Goal: Task Accomplishment & Management: Manage account settings

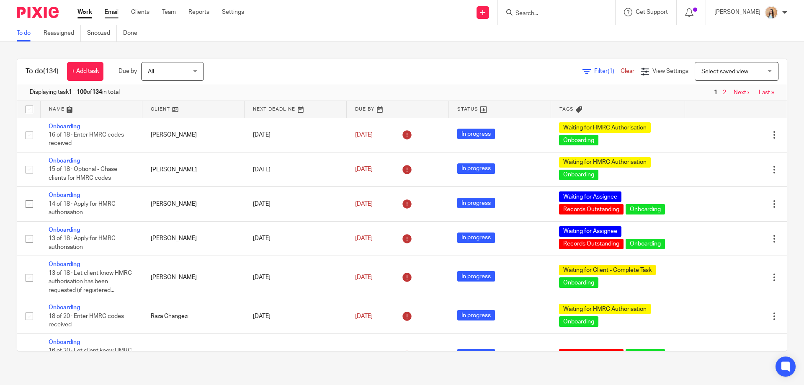
click at [112, 13] on link "Email" at bounding box center [112, 12] width 14 height 8
type input "selina"
drag, startPoint x: 599, startPoint y: 9, endPoint x: 514, endPoint y: 16, distance: 85.6
click at [514, 16] on div "Send new email Create task Add client Request signature selina No results found…" at bounding box center [530, 12] width 547 height 25
click at [548, 12] on input "Search" at bounding box center [551, 14] width 75 height 8
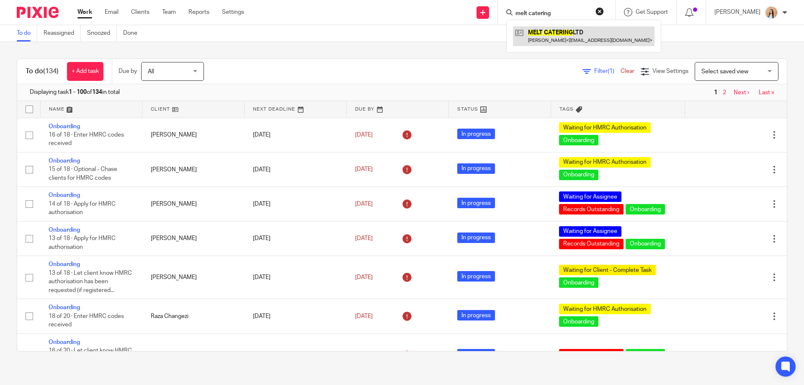
type input "melt catering"
click at [573, 41] on link at bounding box center [583, 35] width 141 height 19
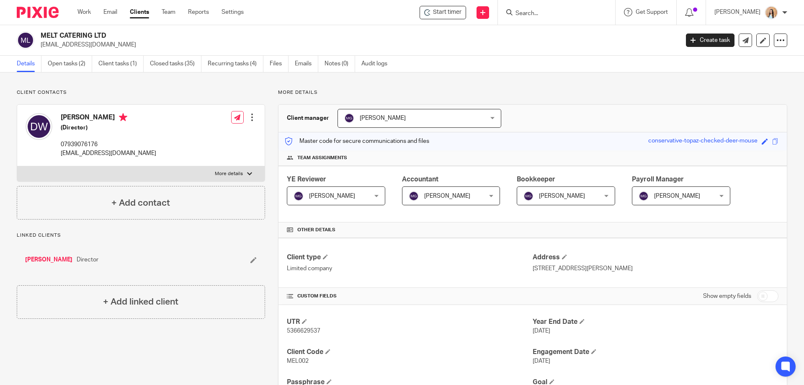
click at [76, 67] on link "Open tasks (2)" at bounding box center [70, 64] width 44 height 16
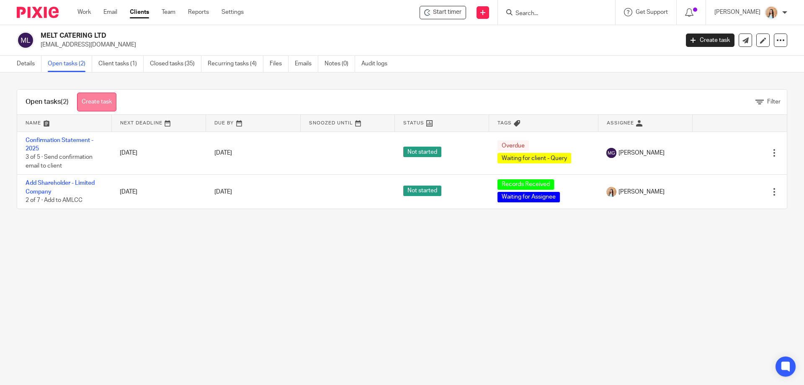
click at [107, 99] on link "Create task" at bounding box center [96, 102] width 39 height 19
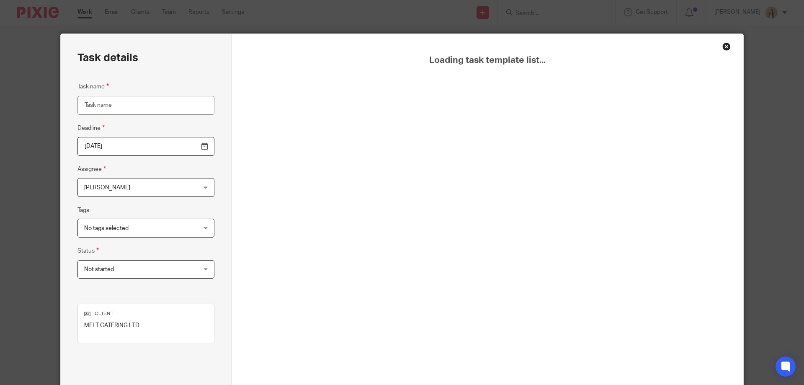
click at [134, 103] on input "Task name" at bounding box center [145, 105] width 137 height 19
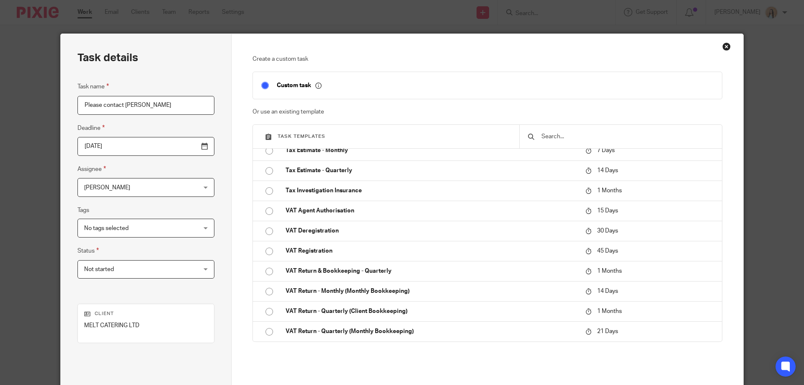
scroll to position [82, 0]
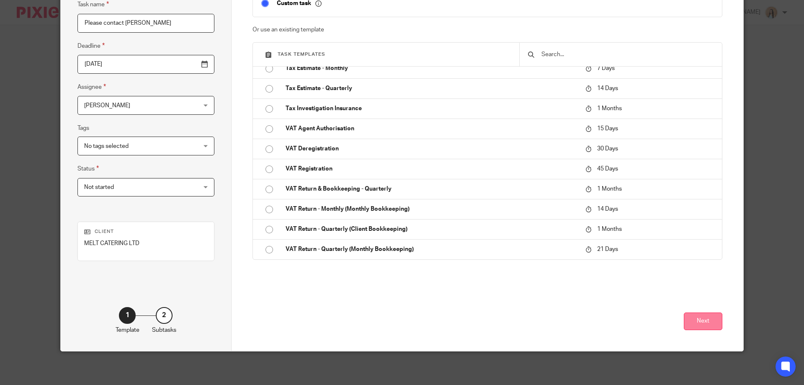
type input "Please contact [PERSON_NAME]"
click at [703, 319] on button "Next" at bounding box center [702, 321] width 39 height 18
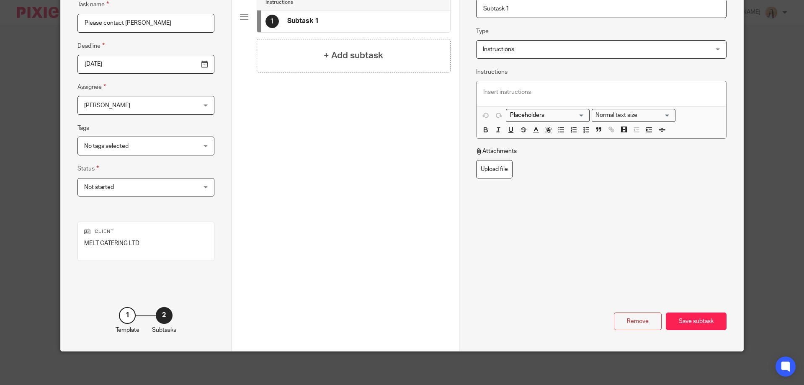
scroll to position [0, 0]
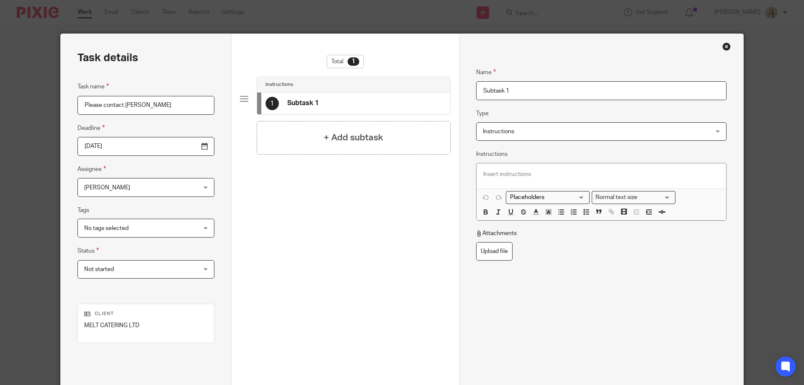
click at [503, 170] on p at bounding box center [601, 174] width 236 height 8
click at [495, 173] on p "To enrich screen reader interactions, please activate Accessibility in Grammarl…" at bounding box center [601, 174] width 236 height 8
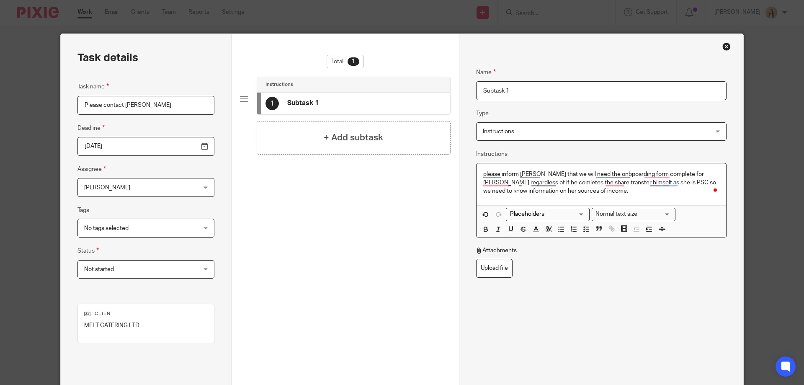
click at [542, 185] on p "please inform [PERSON_NAME] that we will need the onbpoarding form complete for…" at bounding box center [601, 183] width 236 height 26
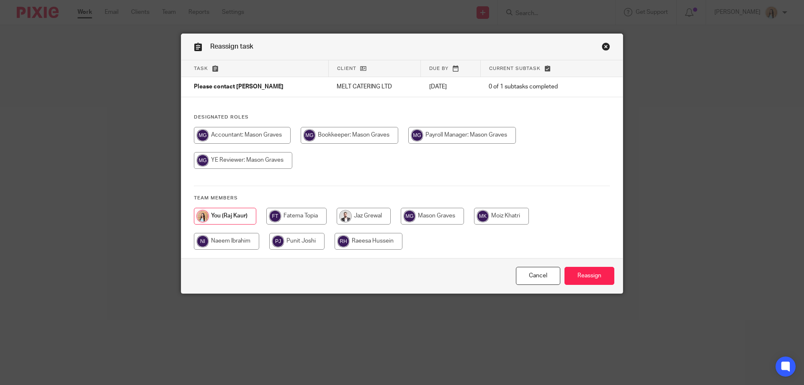
click at [292, 169] on input "radio" at bounding box center [243, 160] width 98 height 17
radio input "true"
click at [596, 277] on input "Reassign" at bounding box center [589, 276] width 50 height 18
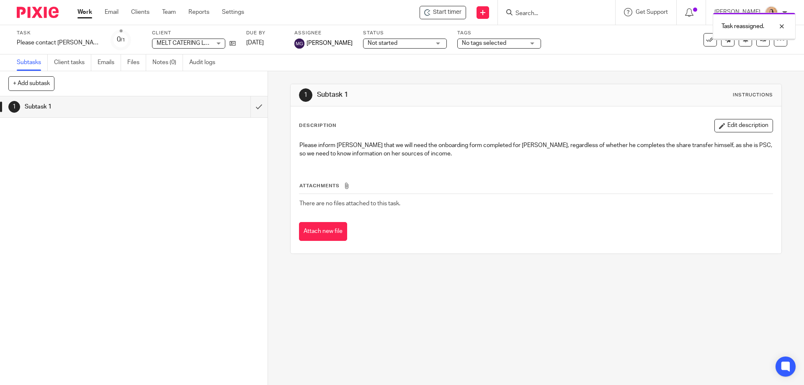
click at [483, 46] on span "No tags selected" at bounding box center [493, 43] width 63 height 9
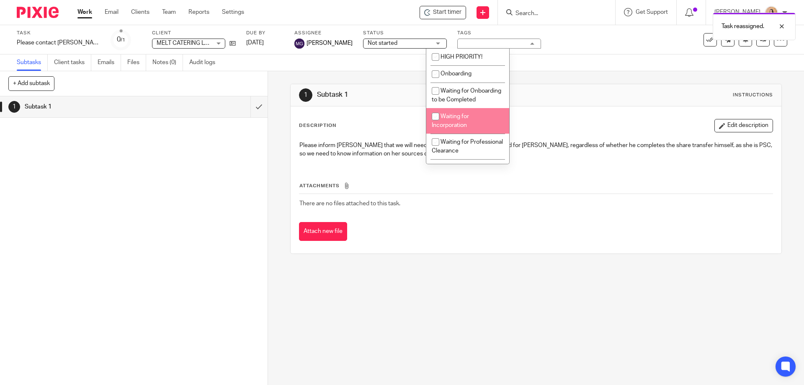
scroll to position [126, 0]
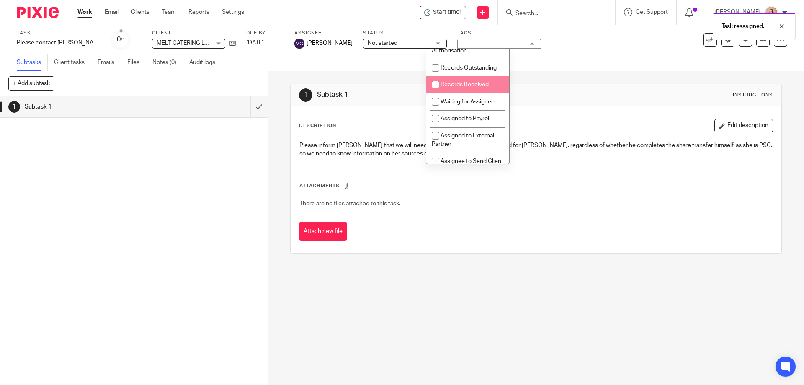
click at [470, 105] on span "Waiting for Assignee" at bounding box center [467, 102] width 54 height 6
checkbox input "true"
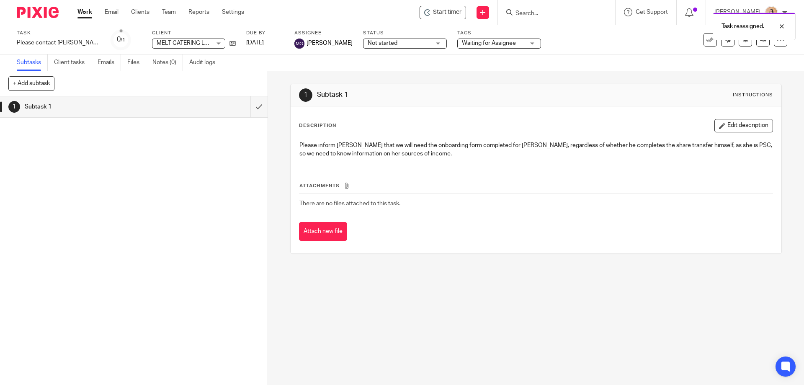
click at [324, 111] on div "Description Edit description Please inform Duncan that we will need the onboard…" at bounding box center [535, 179] width 490 height 147
click at [229, 43] on icon at bounding box center [232, 43] width 6 height 6
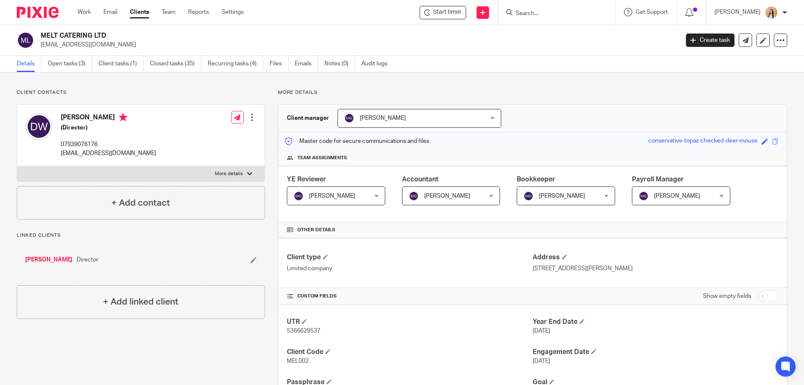
click at [108, 154] on p "[EMAIL_ADDRESS][DOMAIN_NAME]" at bounding box center [108, 153] width 95 height 8
click at [108, 154] on p "duncwhitton@gmail.com" at bounding box center [108, 153] width 95 height 8
copy div "duncwhitton@gmail.com"
click at [95, 141] on p "07939076176" at bounding box center [108, 144] width 95 height 8
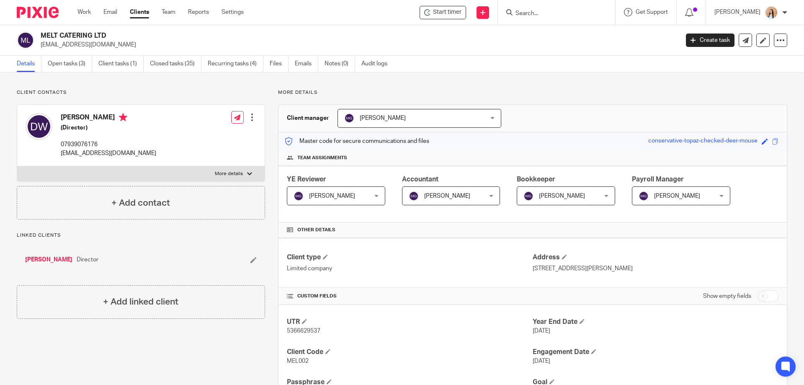
click at [95, 141] on p "07939076176" at bounding box center [108, 144] width 95 height 8
copy div "07939076176"
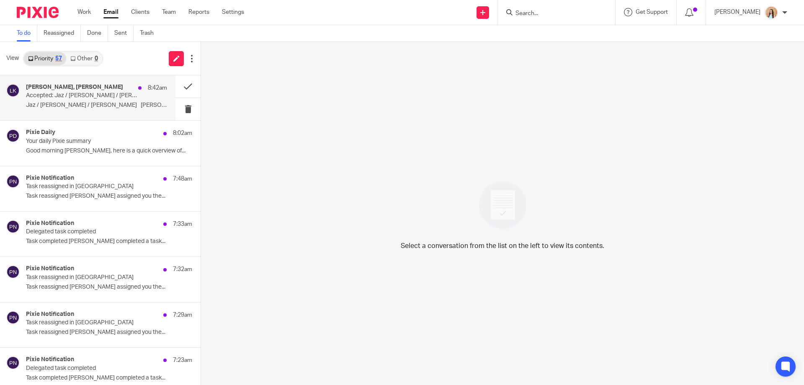
click at [110, 110] on div "[PERSON_NAME], [PERSON_NAME] 8:42am Accepted: [PERSON_NAME] / [PERSON_NAME] / […" at bounding box center [96, 98] width 141 height 28
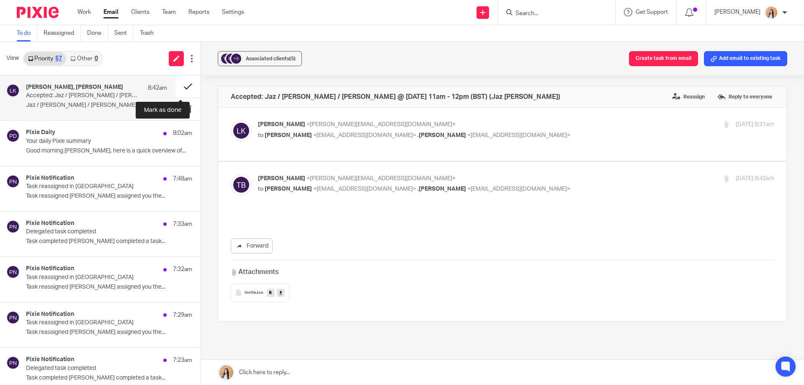
click at [183, 88] on button at bounding box center [187, 86] width 25 height 22
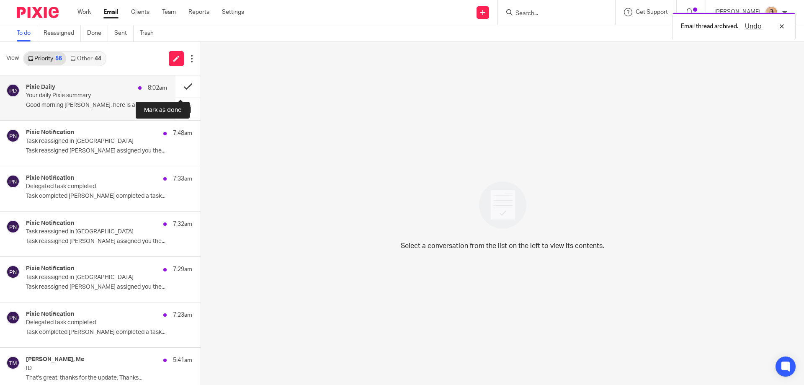
click at [178, 86] on button at bounding box center [187, 86] width 25 height 22
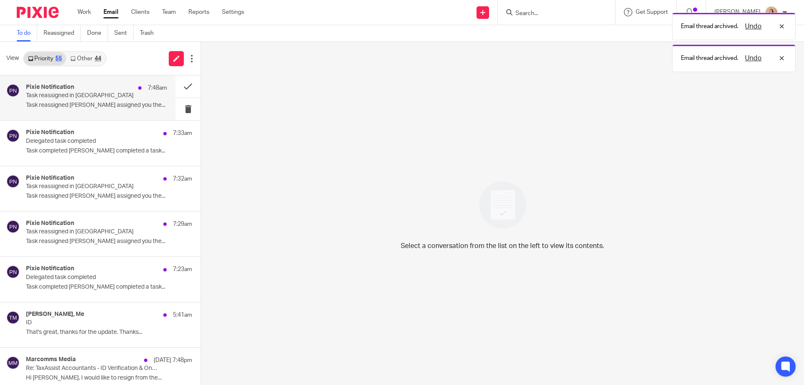
click at [115, 94] on p "Task reassigned in Pixie" at bounding box center [82, 95] width 113 height 7
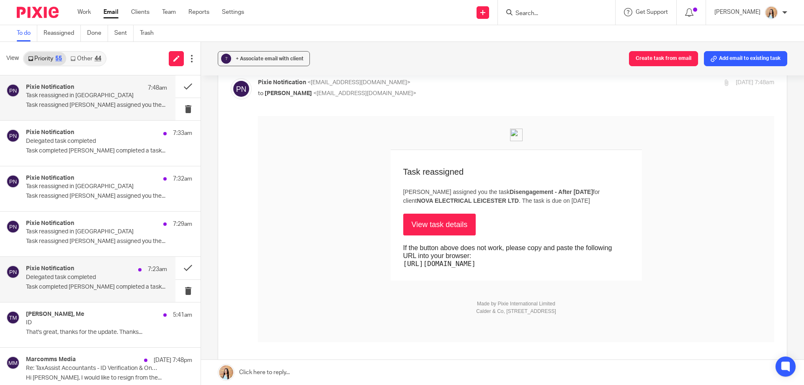
scroll to position [42, 0]
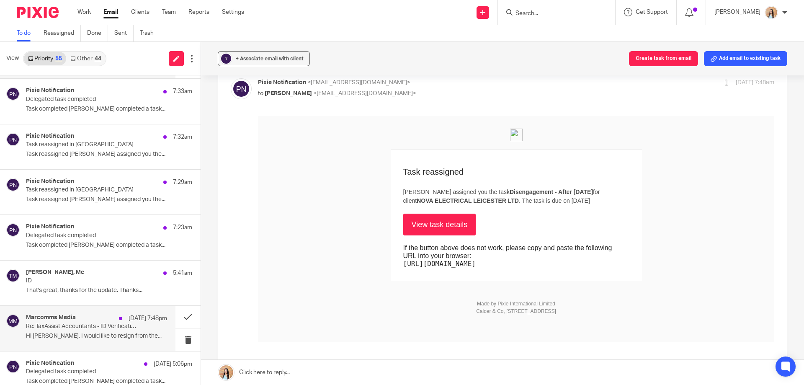
click at [91, 327] on p "Re: TaxAssist Accountants - ID Verification & Onboarding" at bounding box center [82, 326] width 113 height 7
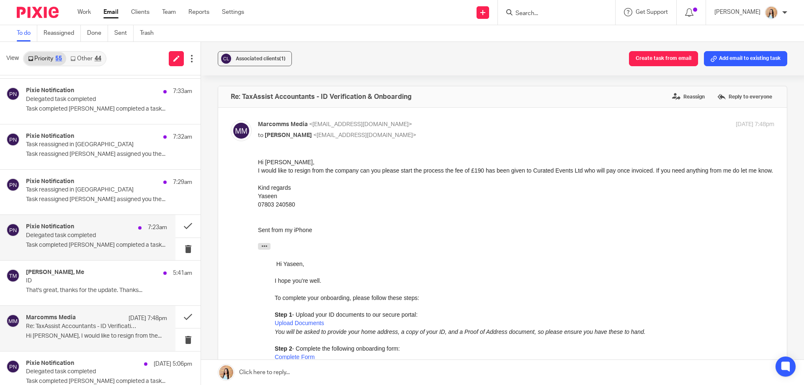
scroll to position [126, 0]
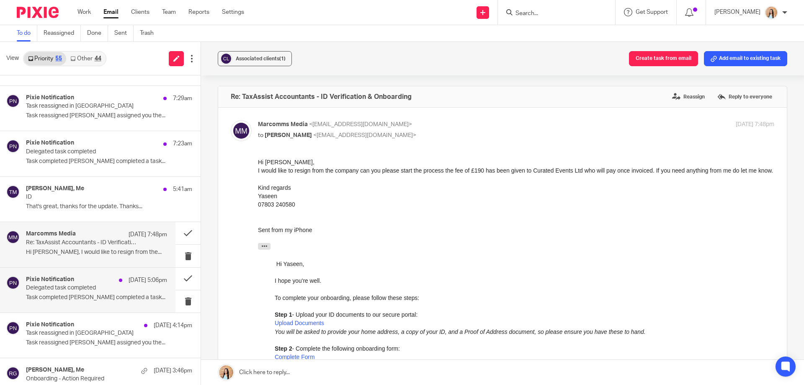
click at [117, 290] on p "Delegated task completed" at bounding box center [82, 287] width 113 height 7
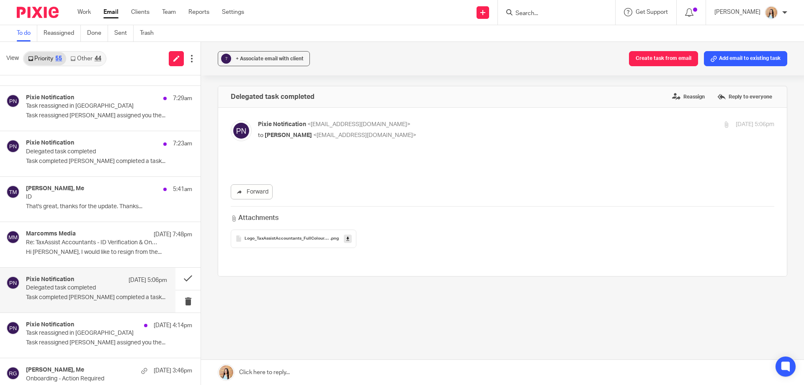
scroll to position [0, 0]
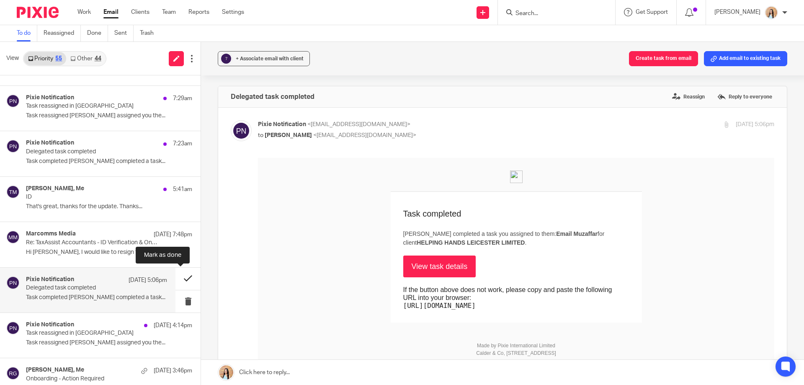
click at [175, 278] on button at bounding box center [187, 278] width 25 height 22
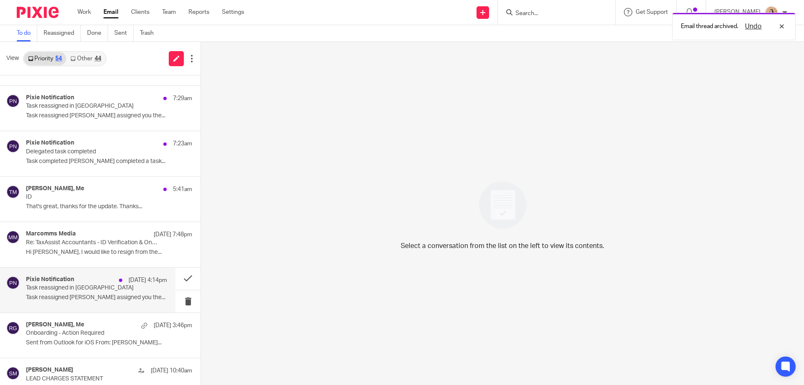
click at [95, 284] on p "Task reassigned in Pixie" at bounding box center [82, 287] width 113 height 7
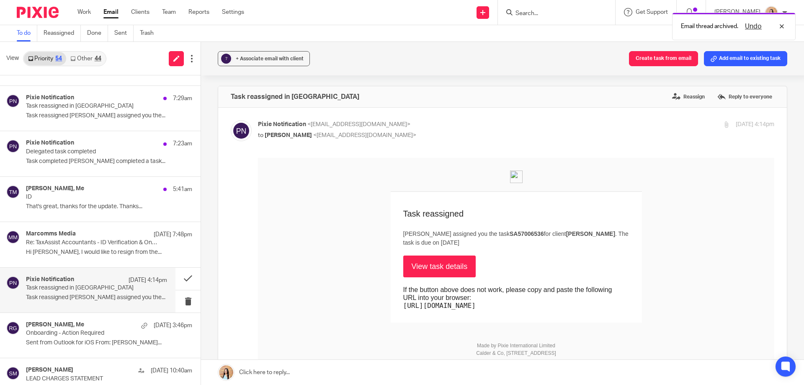
click at [436, 270] on link "View task details" at bounding box center [439, 266] width 73 height 22
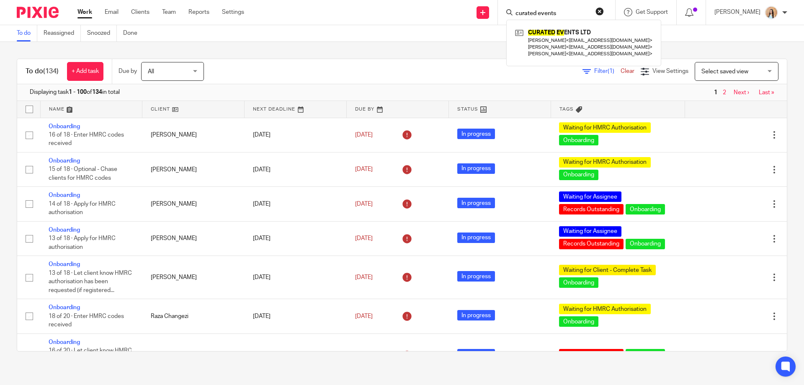
type input "curated events"
click button "submit" at bounding box center [0, 0] width 0 height 0
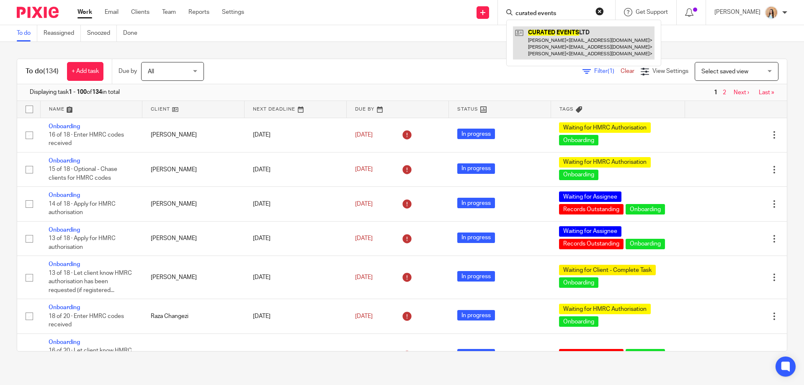
click at [601, 57] on link at bounding box center [583, 42] width 141 height 33
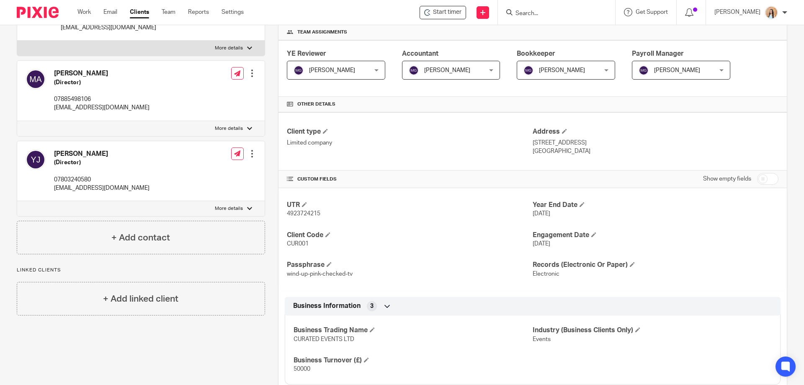
scroll to position [84, 0]
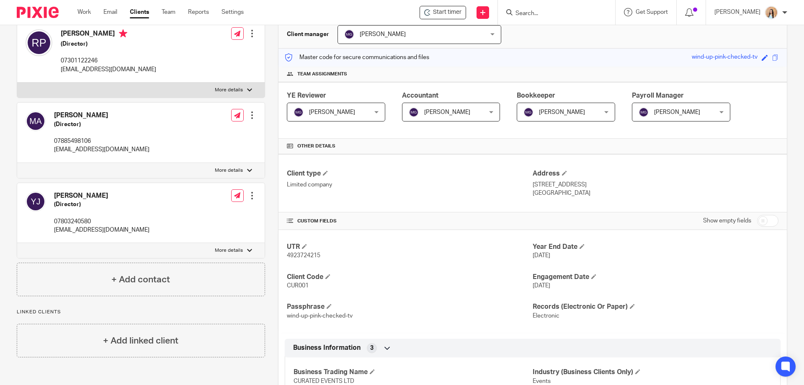
click at [547, 8] on form at bounding box center [558, 12] width 89 height 10
click at [554, 12] on input "Search" at bounding box center [551, 14] width 75 height 8
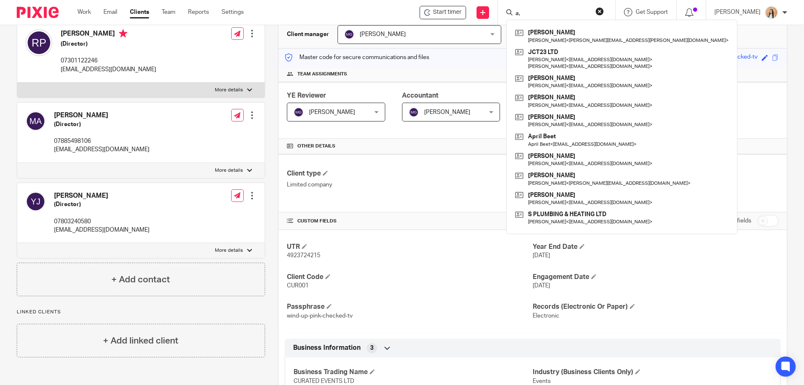
type input "a"
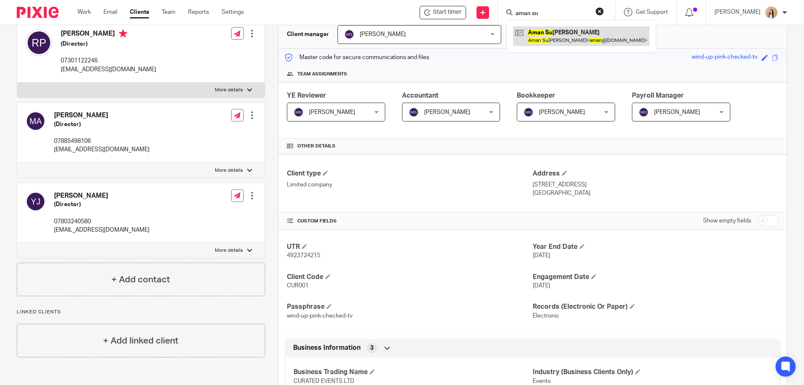
type input "aman su"
click at [563, 27] on link at bounding box center [581, 35] width 136 height 19
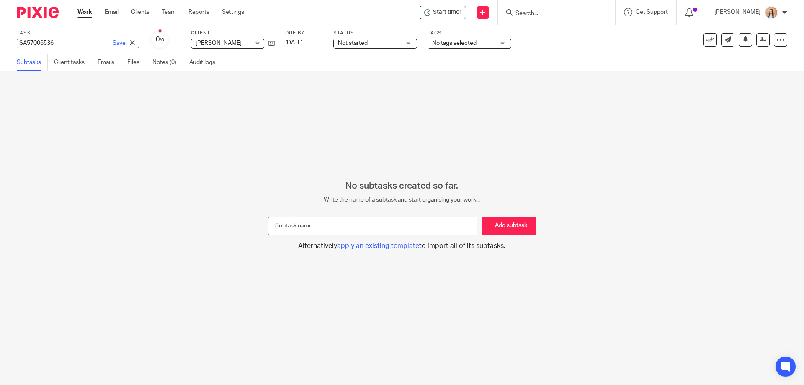
click at [38, 45] on div "SA57006536 Save SA57006536" at bounding box center [78, 44] width 123 height 10
click at [38, 45] on input "SA57006536" at bounding box center [78, 44] width 123 height 10
click at [676, 225] on div "No subtasks created so far. Write the name of a subtask and start organising yo…" at bounding box center [402, 215] width 804 height 70
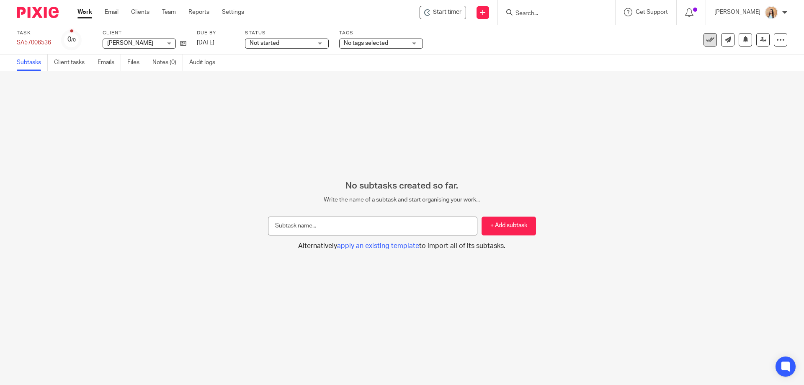
click at [706, 36] on icon at bounding box center [710, 40] width 8 height 8
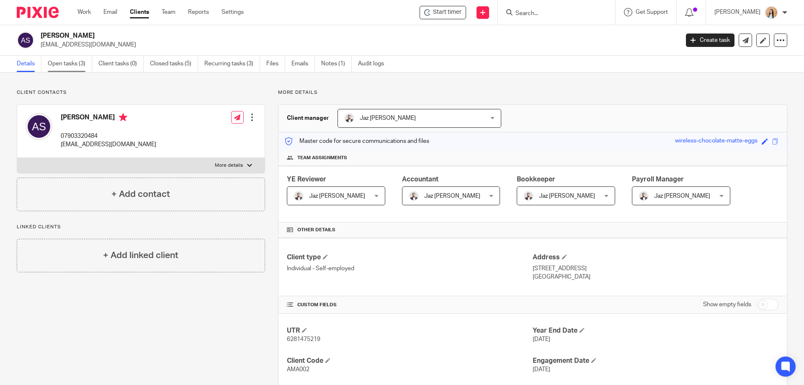
click at [85, 65] on link "Open tasks (3)" at bounding box center [70, 64] width 44 height 16
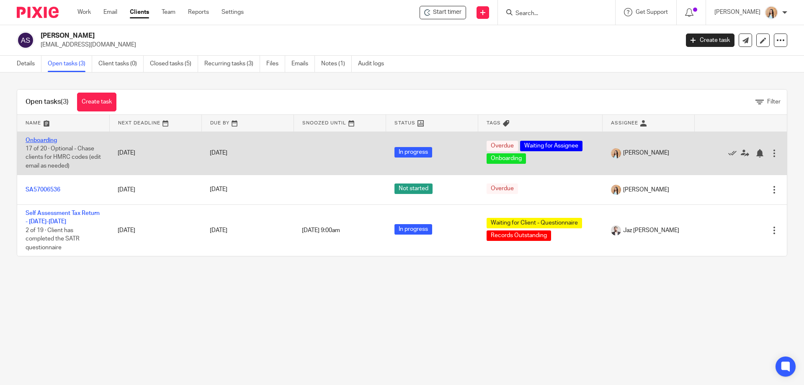
click at [41, 141] on link "Onboarding" at bounding box center [41, 140] width 31 height 6
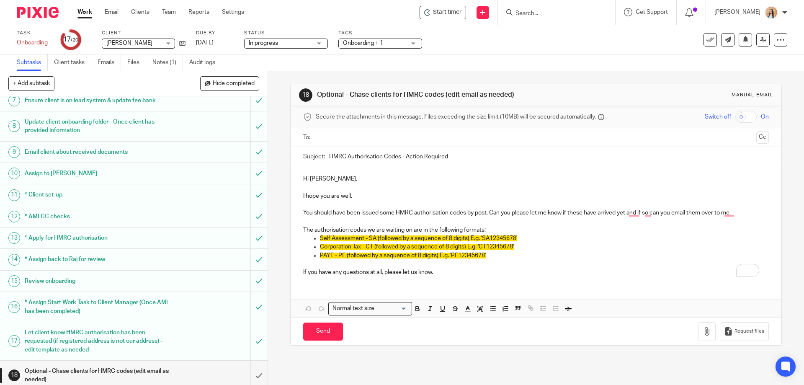
scroll to position [216, 0]
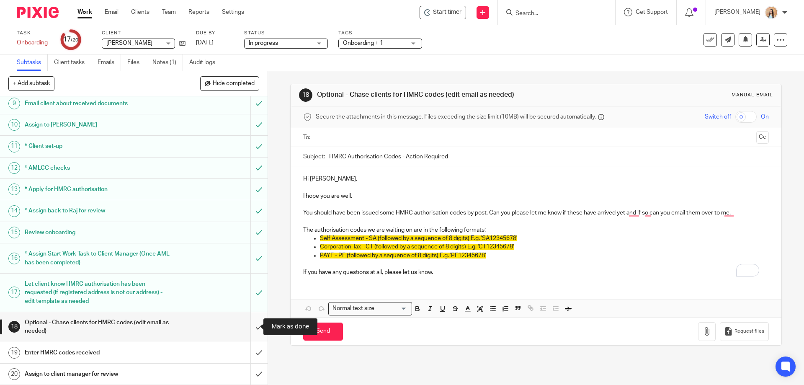
click at [256, 327] on input "submit" at bounding box center [133, 327] width 267 height 30
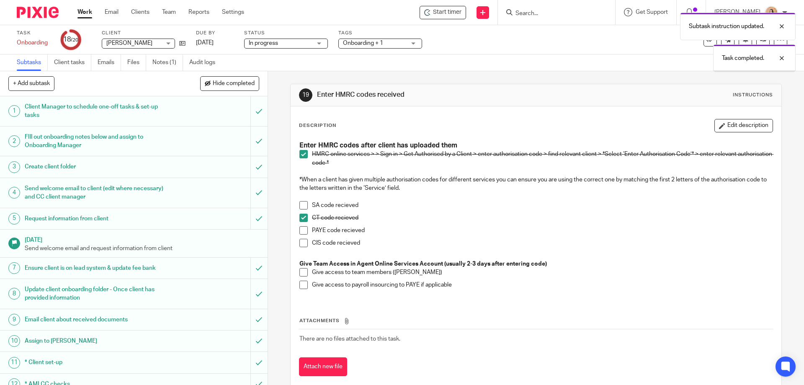
click at [301, 275] on span at bounding box center [303, 272] width 8 height 8
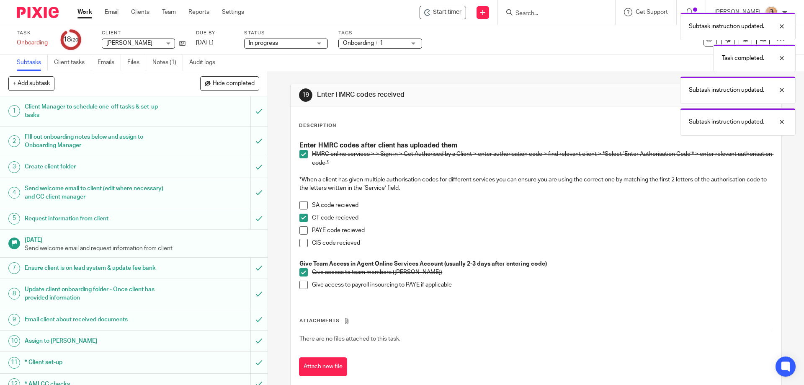
scroll to position [209, 0]
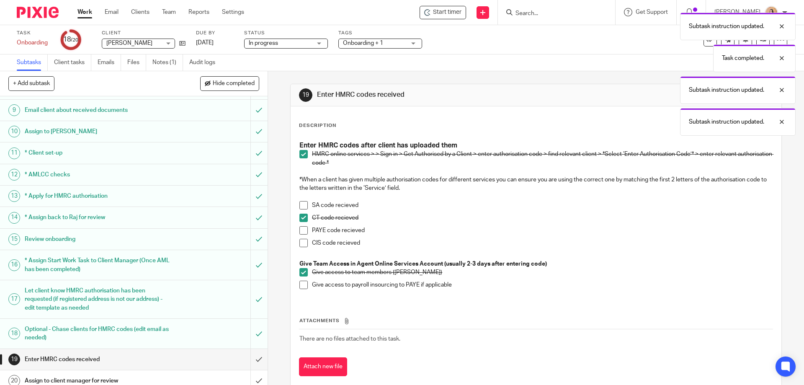
click at [299, 218] on span at bounding box center [303, 217] width 8 height 8
click at [296, 207] on div "Enter HMRC codes after client has uploaded them HMRC online services > > Sign i…" at bounding box center [535, 218] width 481 height 162
click at [297, 206] on div "Enter HMRC codes after client has uploaded them HMRC online services > > Sign i…" at bounding box center [535, 218] width 481 height 162
click at [302, 206] on span at bounding box center [303, 205] width 8 height 8
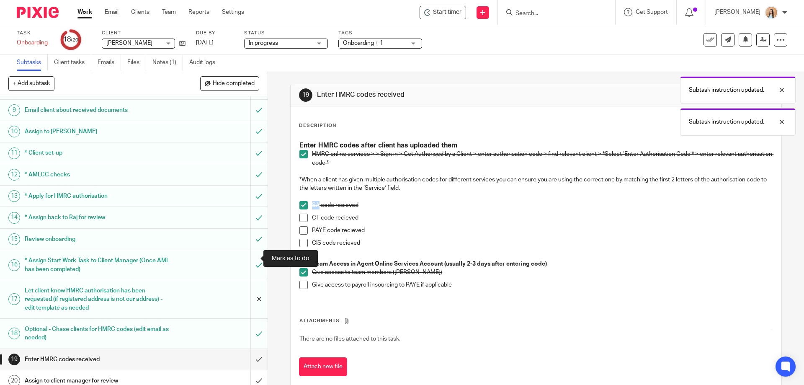
scroll to position [216, 0]
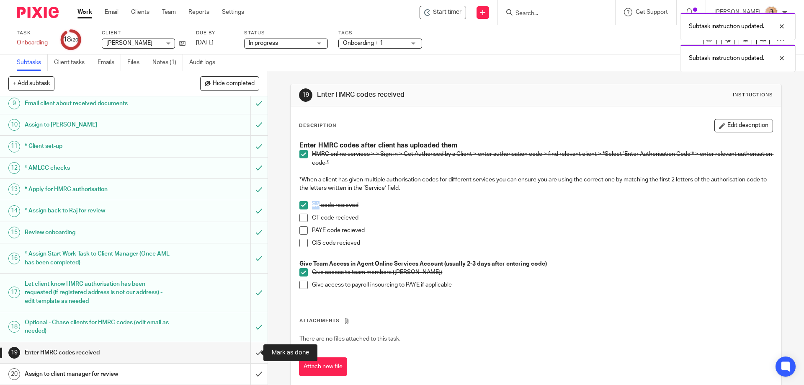
click at [251, 352] on input "submit" at bounding box center [133, 352] width 267 height 21
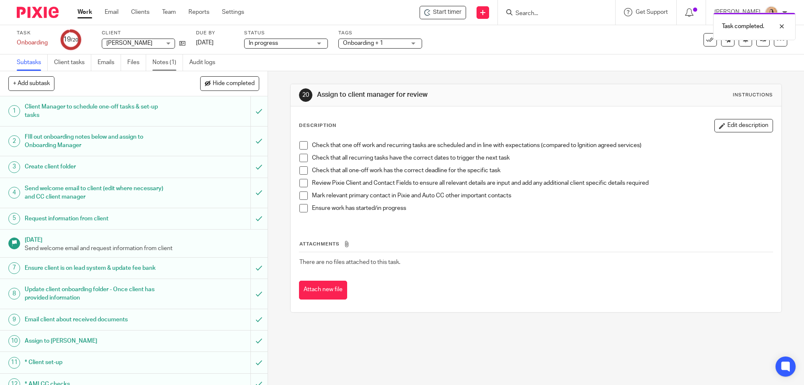
click at [166, 65] on link "Notes (1)" at bounding box center [167, 62] width 31 height 16
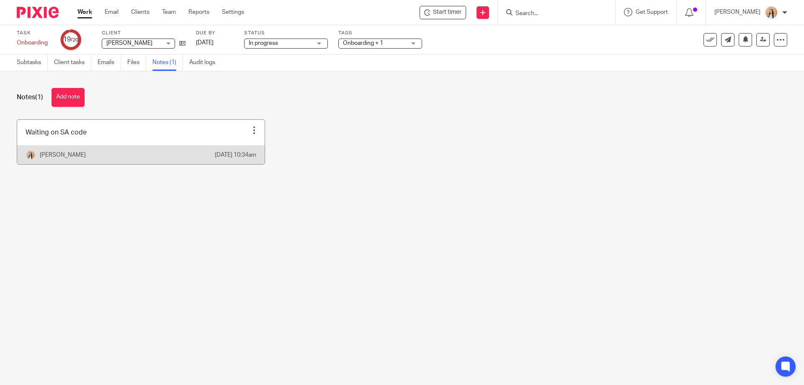
click at [251, 131] on div at bounding box center [254, 130] width 8 height 8
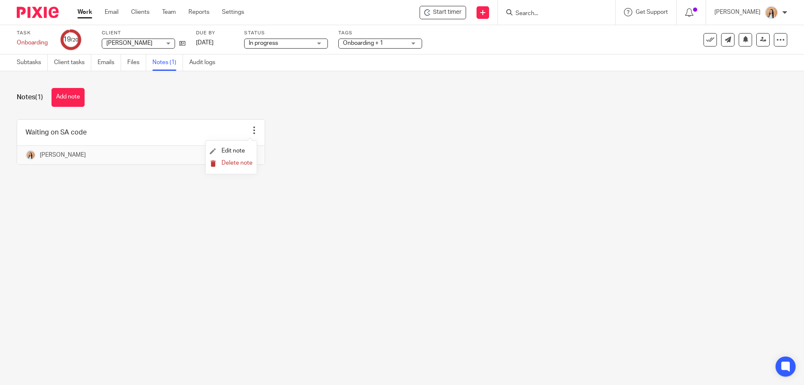
click at [247, 165] on span "Delete note" at bounding box center [236, 163] width 31 height 6
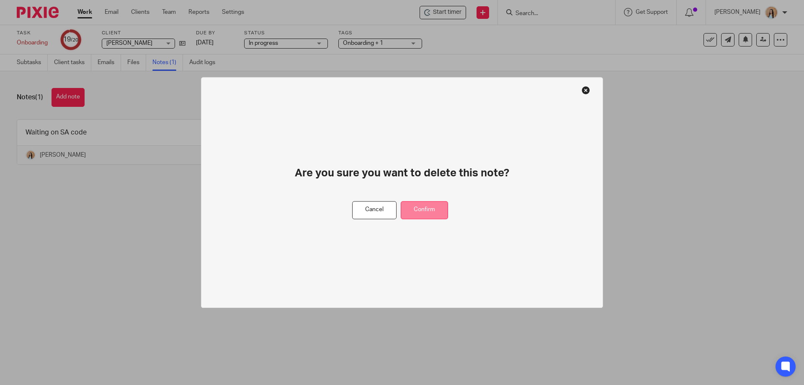
click at [428, 213] on button "Confirm" at bounding box center [424, 210] width 47 height 18
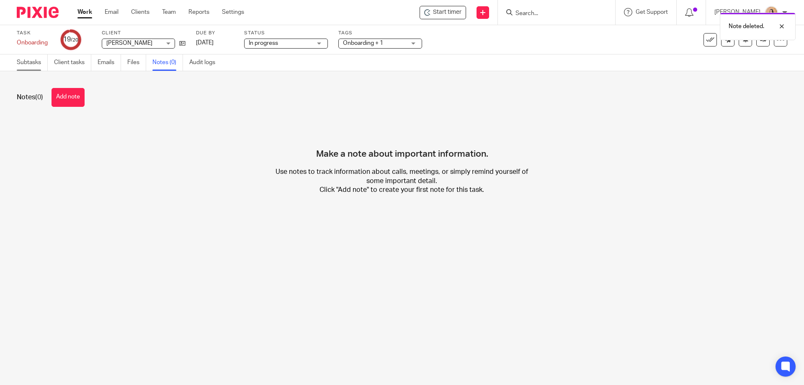
click at [35, 60] on link "Subtasks" at bounding box center [32, 62] width 31 height 16
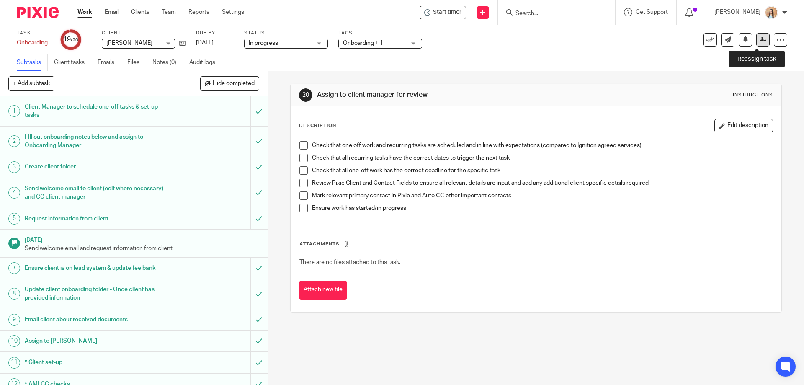
click at [760, 41] on icon at bounding box center [763, 39] width 6 height 6
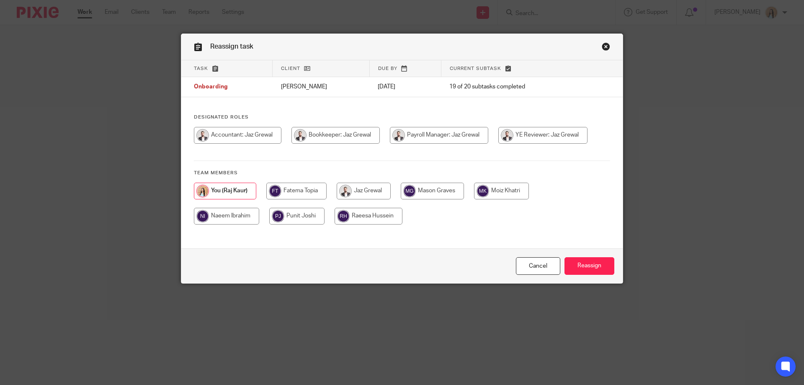
click at [390, 144] on input "radio" at bounding box center [439, 135] width 98 height 17
radio input "true"
click at [581, 265] on input "Reassign" at bounding box center [589, 266] width 50 height 18
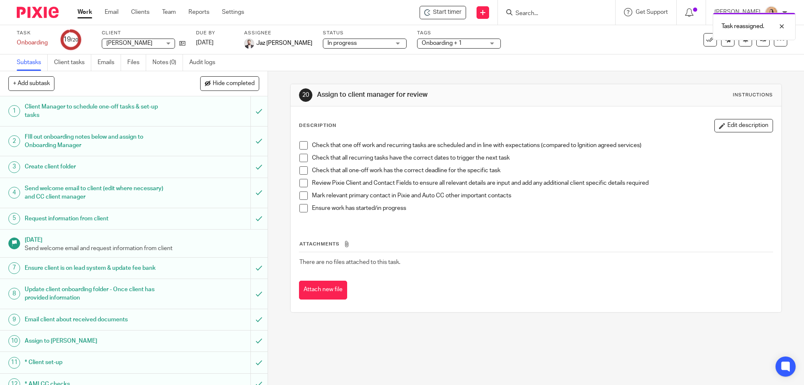
click at [443, 49] on div "Tags Onboarding + 1 HIGH PRIORITY! Onboarding Waiting for Onboarding to be Comp…" at bounding box center [459, 40] width 84 height 20
click at [459, 45] on div "Onboarding + 1" at bounding box center [459, 44] width 84 height 10
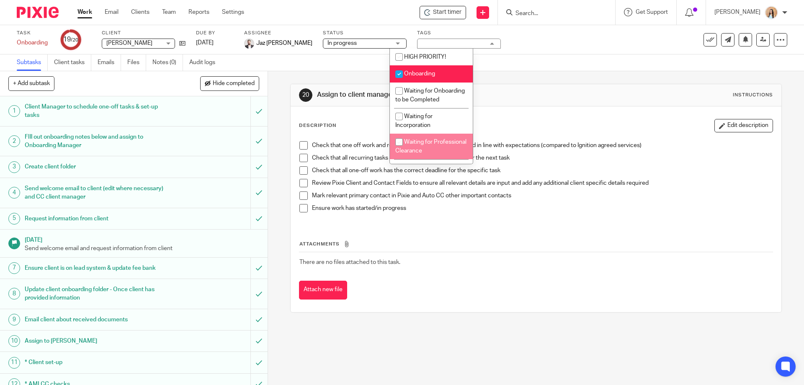
click at [273, 145] on div "20 Assign to client manager for review Instructions Description Edit descriptio…" at bounding box center [536, 227] width 536 height 313
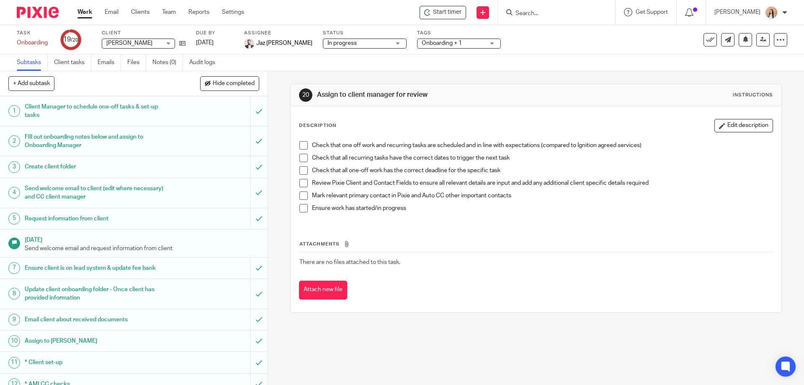
click at [275, 118] on div "20 Assign to client manager for review Instructions Description Edit descriptio…" at bounding box center [536, 227] width 536 height 313
click at [278, 120] on div "20 Assign to client manager for review Instructions Description Edit descriptio…" at bounding box center [536, 227] width 536 height 313
click at [578, 19] on div at bounding box center [556, 12] width 117 height 25
click at [570, 12] on input "Search" at bounding box center [551, 14] width 75 height 8
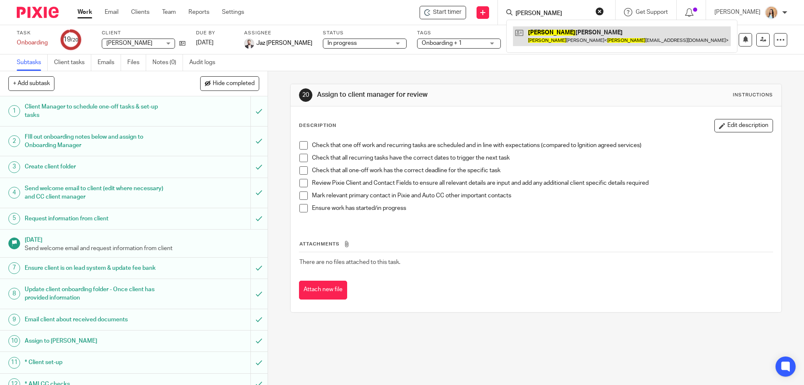
type input "sabrina"
click at [608, 29] on link at bounding box center [622, 35] width 218 height 19
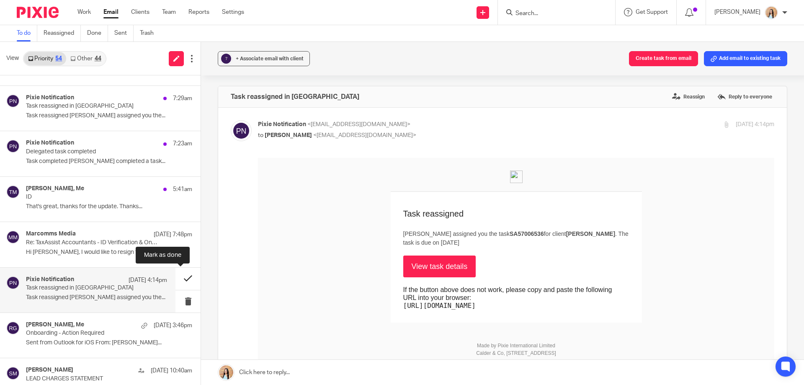
click at [188, 279] on button at bounding box center [187, 278] width 25 height 22
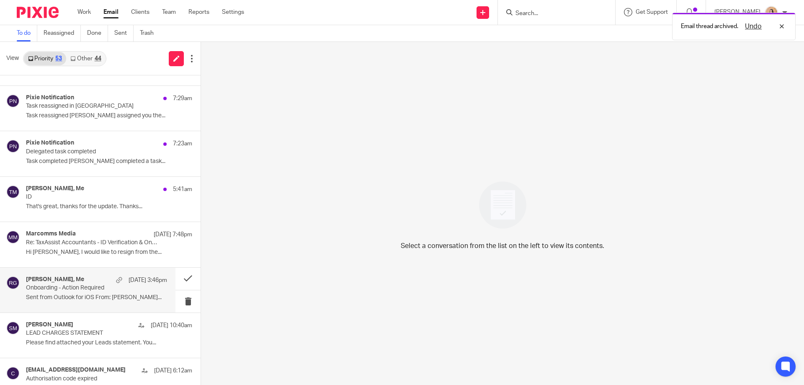
click at [100, 281] on div "Sabrina Clarke, Me 19 Aug 3:46pm" at bounding box center [96, 280] width 141 height 8
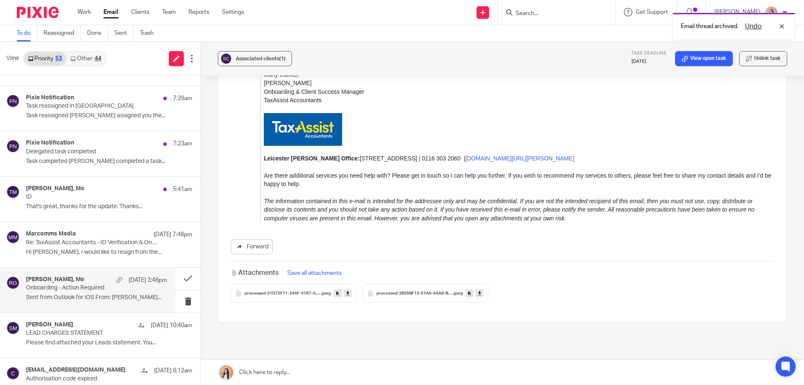
scroll to position [893, 0]
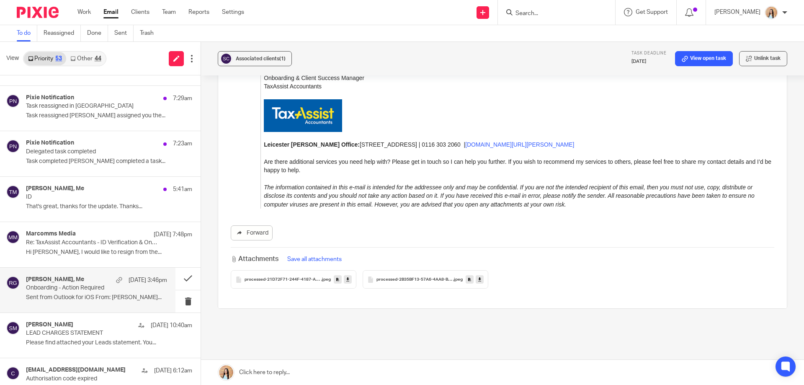
click at [288, 277] on span "processed-21D72F71-244F-4187-A40E-0E38AB7AD751" at bounding box center [282, 279] width 77 height 5
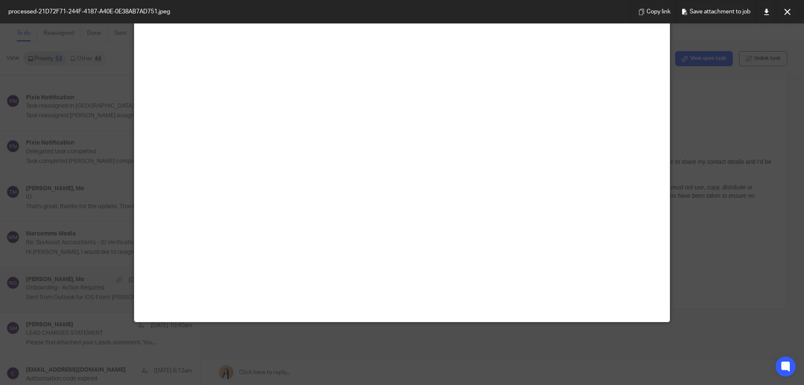
scroll to position [84, 0]
click at [766, 11] on icon at bounding box center [766, 12] width 6 height 6
drag, startPoint x: 784, startPoint y: 13, endPoint x: 771, endPoint y: 59, distance: 47.4
click at [784, 13] on icon at bounding box center [787, 12] width 6 height 6
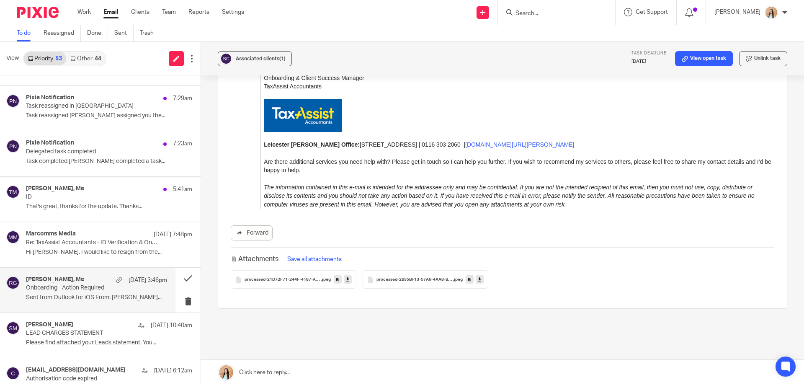
click at [434, 277] on span "processed-2B35BF13-57A6-4AA8-BB14-0BC480825312" at bounding box center [414, 279] width 77 height 5
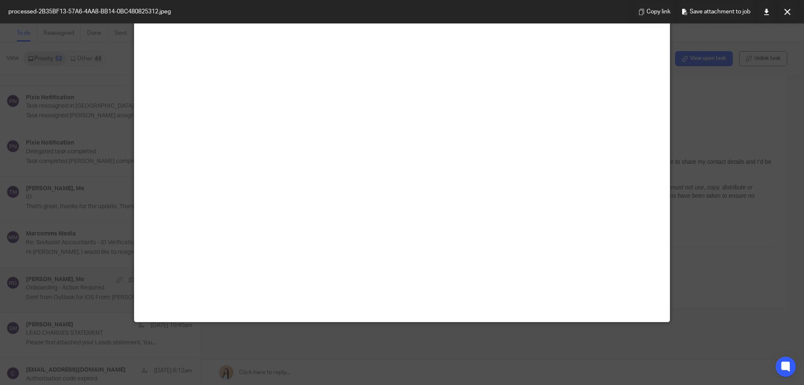
scroll to position [460, 0]
click at [790, 12] on button at bounding box center [787, 11] width 17 height 17
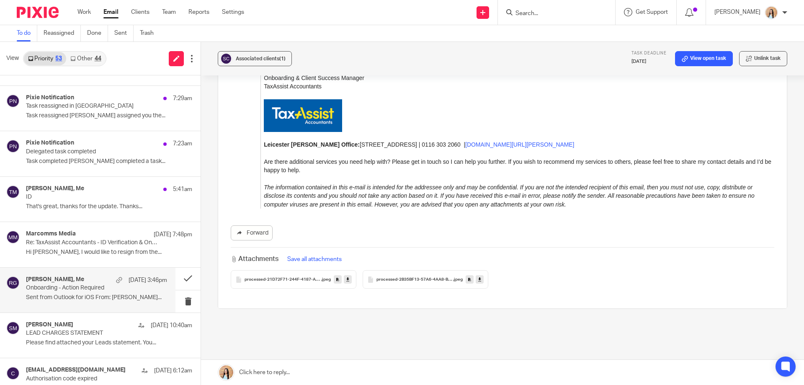
click at [306, 270] on div "processed-21D72F71-244F-4187-A40E-0E38AB7AD751 .jpeg" at bounding box center [294, 279] width 126 height 18
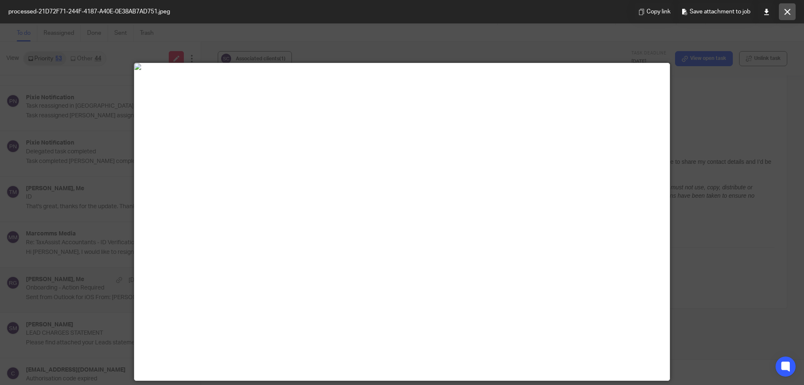
click at [791, 6] on button at bounding box center [787, 11] width 17 height 17
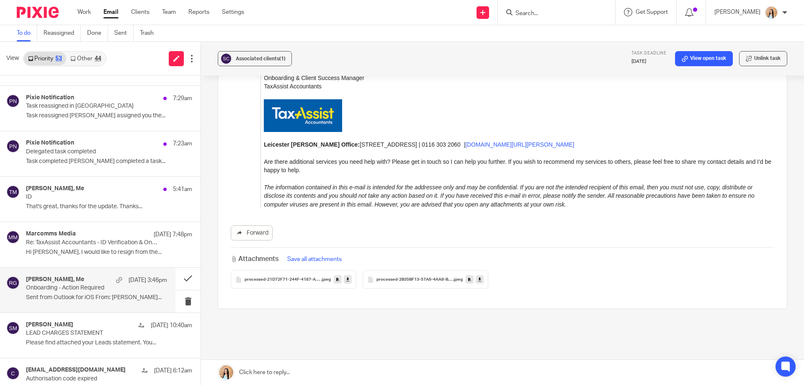
click at [411, 277] on span "processed-2B35BF13-57A6-4AA8-BB14-0BC480825312" at bounding box center [414, 279] width 77 height 5
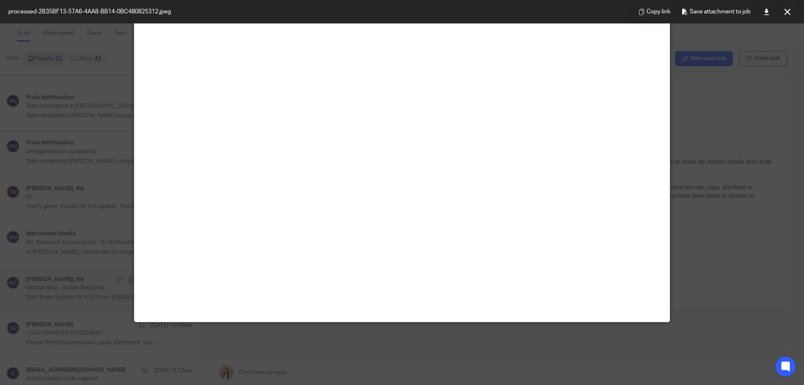
scroll to position [419, 0]
click at [762, 8] on link at bounding box center [766, 11] width 17 height 17
click at [779, 16] on button at bounding box center [787, 11] width 17 height 17
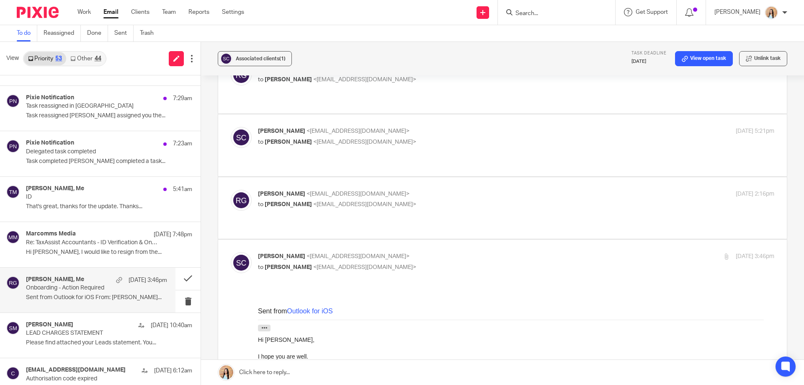
scroll to position [223, 0]
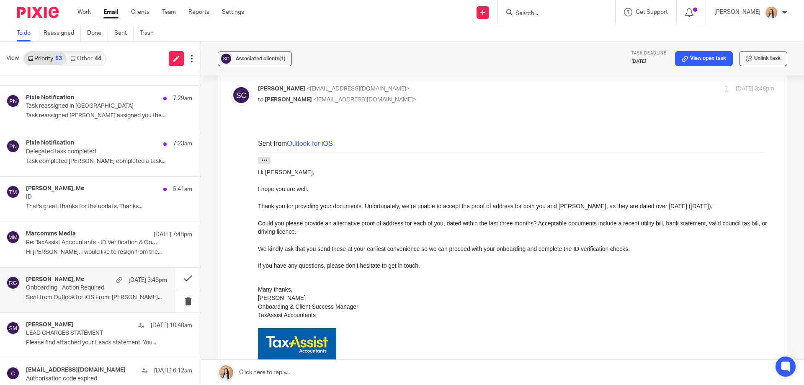
drag, startPoint x: 240, startPoint y: 374, endPoint x: 235, endPoint y: 375, distance: 4.6
click at [240, 374] on link at bounding box center [502, 372] width 603 height 25
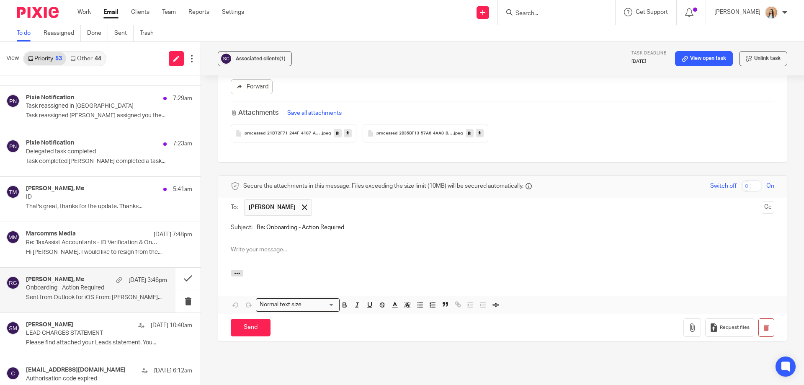
scroll to position [0, 0]
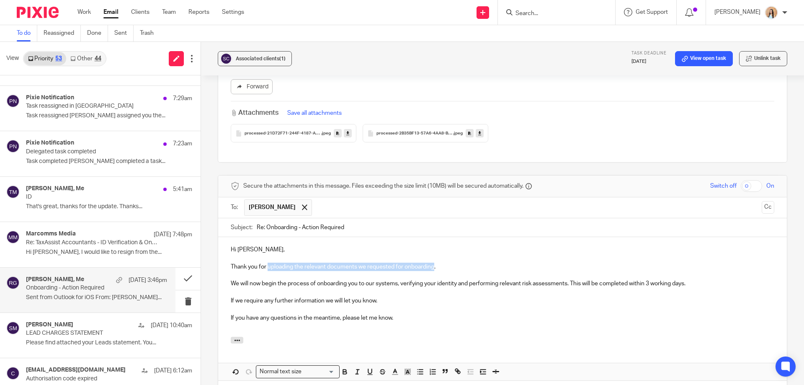
drag, startPoint x: 266, startPoint y: 231, endPoint x: 432, endPoint y: 238, distance: 166.7
click at [432, 262] on p "Thank you for uploading the relevant documents we requested for onboarding." at bounding box center [502, 266] width 543 height 8
drag, startPoint x: 239, startPoint y: 252, endPoint x: 276, endPoint y: 248, distance: 37.4
click at [276, 279] on p "We will now begin the process of onboarding you to our systems, verifying your …" at bounding box center [502, 283] width 543 height 8
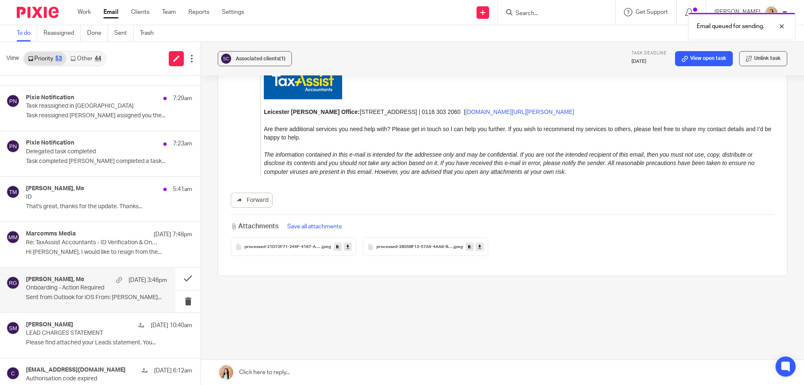
scroll to position [893, 0]
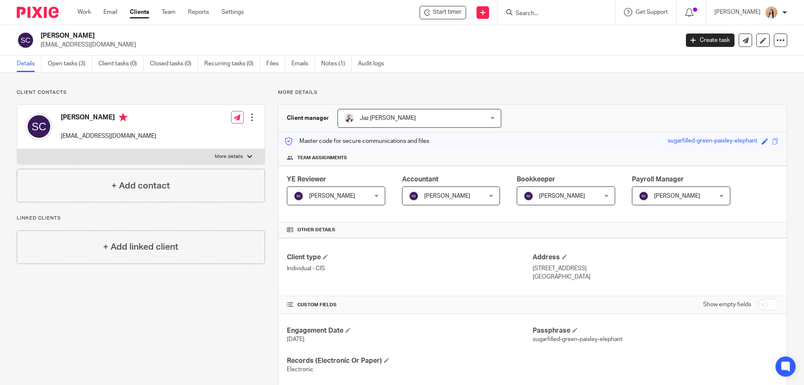
click at [217, 318] on div "Client contacts [PERSON_NAME] [EMAIL_ADDRESS][DOMAIN_NAME] Edit contact Create …" at bounding box center [134, 309] width 261 height 441
click at [169, 318] on div "Client contacts [PERSON_NAME] [EMAIL_ADDRESS][DOMAIN_NAME] Edit contact Create …" at bounding box center [134, 309] width 261 height 441
click at [76, 62] on link "Open tasks (3)" at bounding box center [70, 64] width 44 height 16
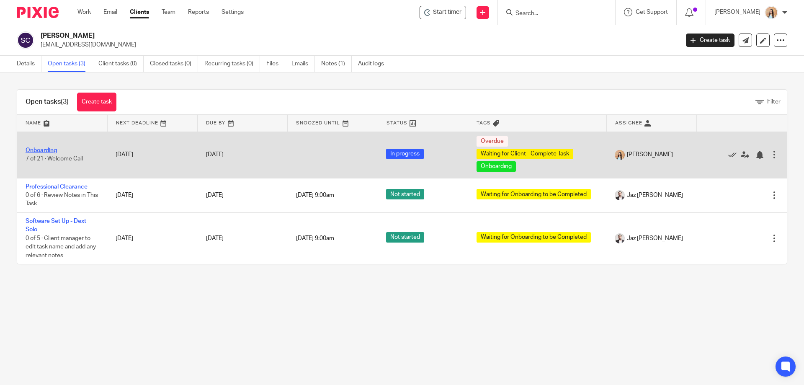
click at [50, 149] on link "Onboarding" at bounding box center [41, 150] width 31 height 6
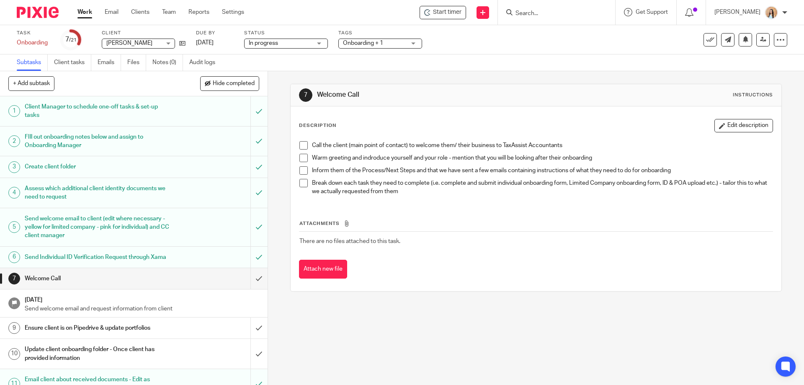
scroll to position [167, 0]
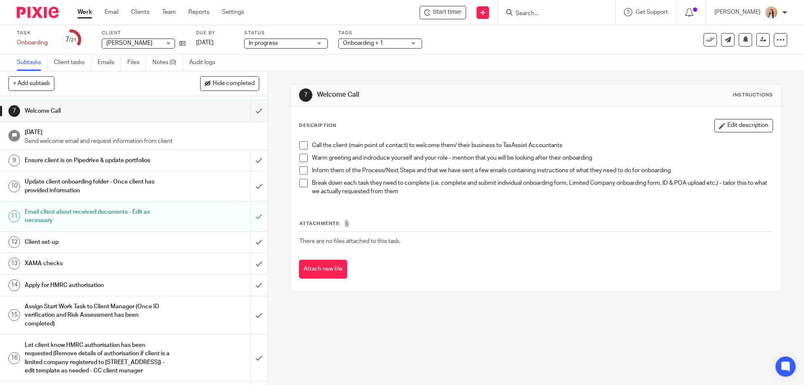
click at [121, 225] on h1 "Email client about received documents - Edit as necessary" at bounding box center [97, 216] width 145 height 21
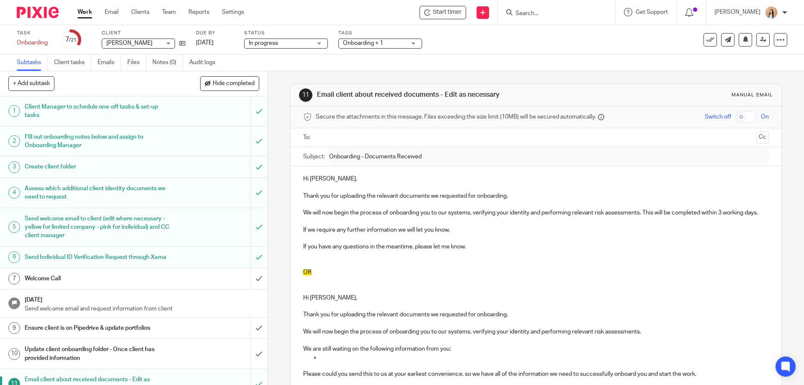
scroll to position [100, 0]
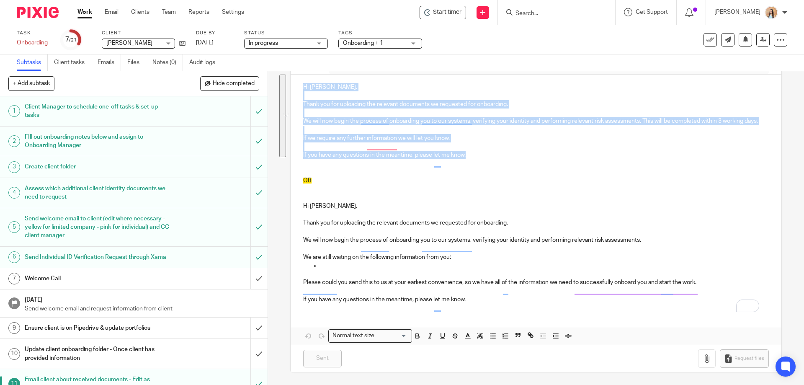
drag, startPoint x: 331, startPoint y: 93, endPoint x: 465, endPoint y: 157, distance: 149.6
click at [465, 157] on div "Hi Sabrina, Thank you for uploading the relevant documents we requested for onb…" at bounding box center [535, 192] width 490 height 235
copy div "Hi Sabrina, Thank you for uploading the relevant documents we requested for onb…"
click at [276, 223] on div "11 Email client about received documents - Edit as necessary Manual email Secur…" at bounding box center [536, 227] width 536 height 313
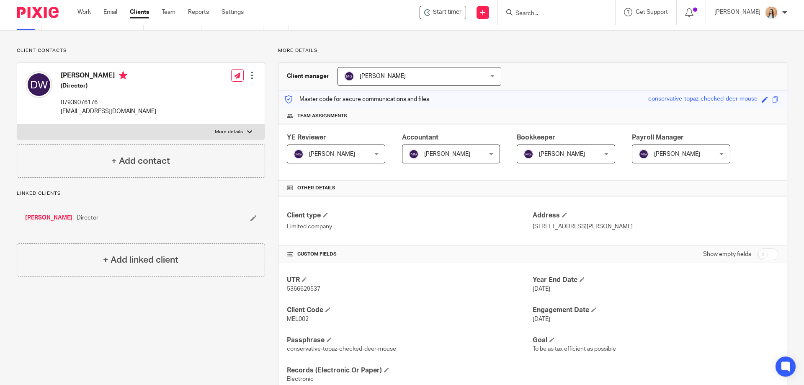
click at [591, 8] on form at bounding box center [558, 12] width 89 height 10
click at [566, 10] on input "Search" at bounding box center [551, 14] width 75 height 8
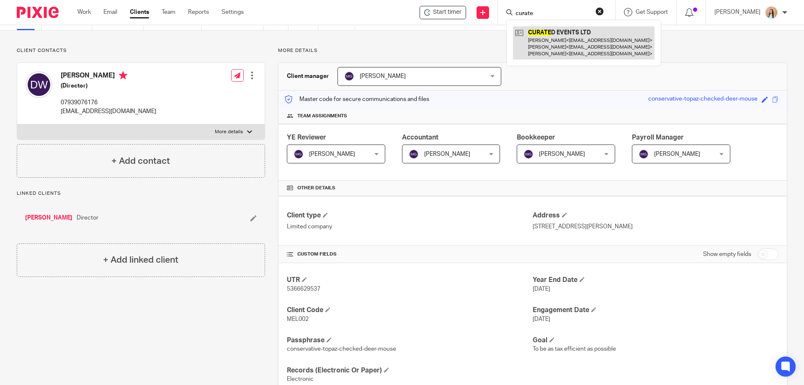
type input "curate"
click at [565, 31] on link at bounding box center [583, 42] width 141 height 33
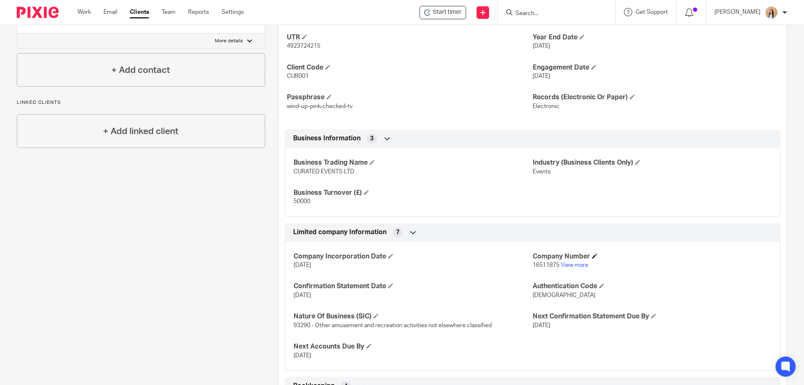
scroll to position [335, 0]
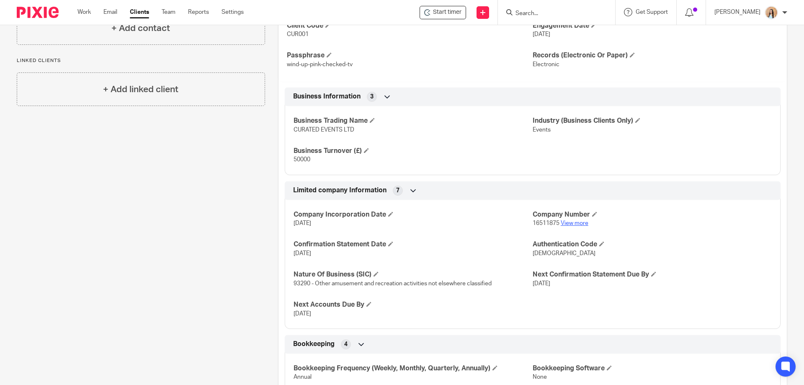
click at [568, 224] on link "View more" at bounding box center [574, 223] width 28 height 6
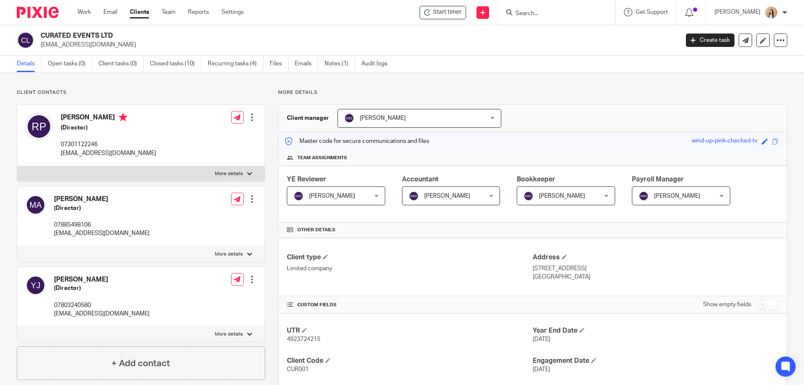
scroll to position [251, 0]
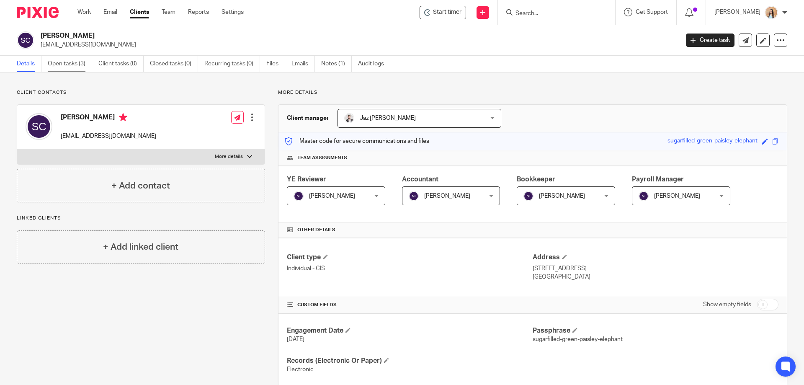
click at [64, 69] on link "Open tasks (3)" at bounding box center [70, 64] width 44 height 16
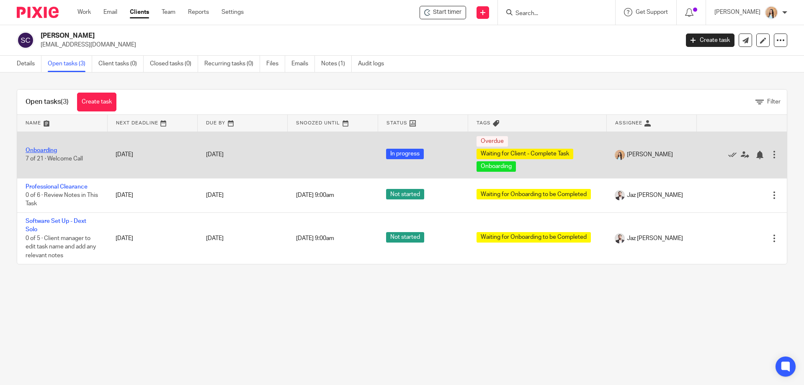
click at [41, 153] on link "Onboarding" at bounding box center [41, 150] width 31 height 6
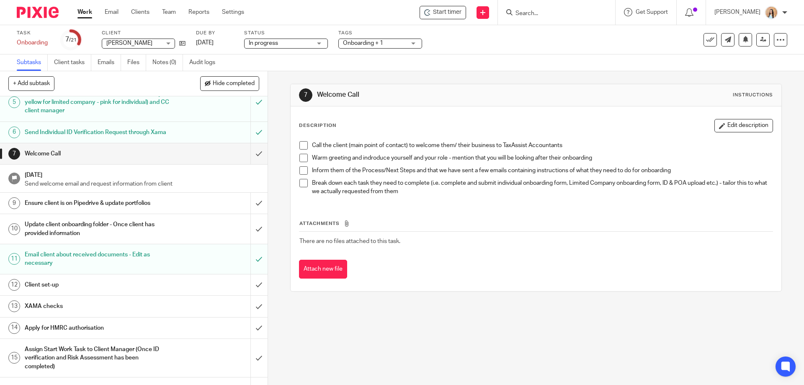
scroll to position [114, 0]
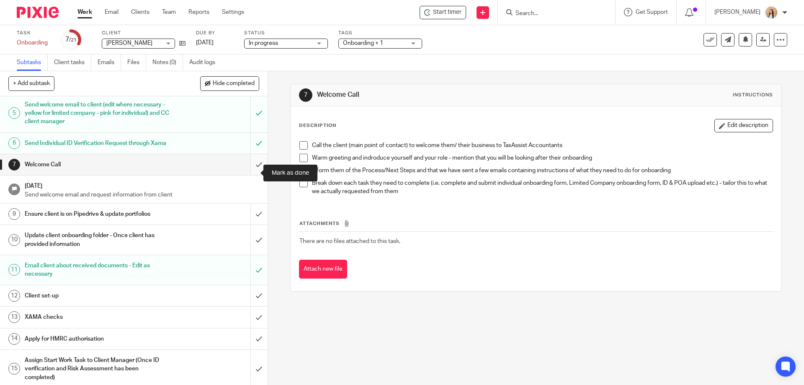
click at [250, 174] on input "submit" at bounding box center [133, 164] width 267 height 21
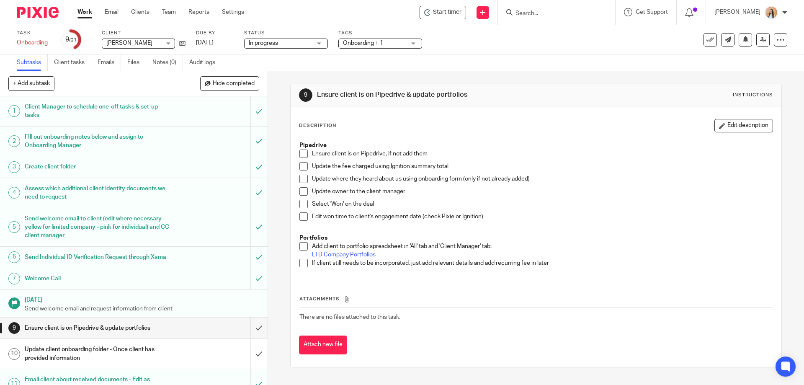
click at [300, 154] on span at bounding box center [303, 153] width 8 height 8
click at [303, 169] on span at bounding box center [303, 166] width 8 height 8
click at [302, 174] on li "Update the fee charged using Ignition summary total" at bounding box center [535, 168] width 473 height 13
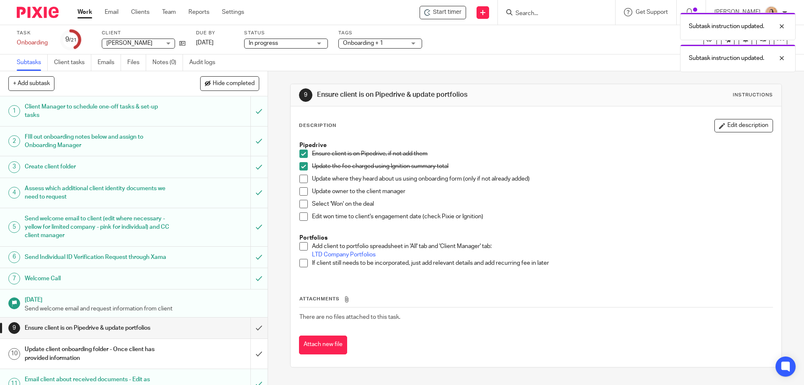
click at [301, 182] on span at bounding box center [303, 179] width 8 height 8
click at [301, 188] on span at bounding box center [303, 191] width 8 height 8
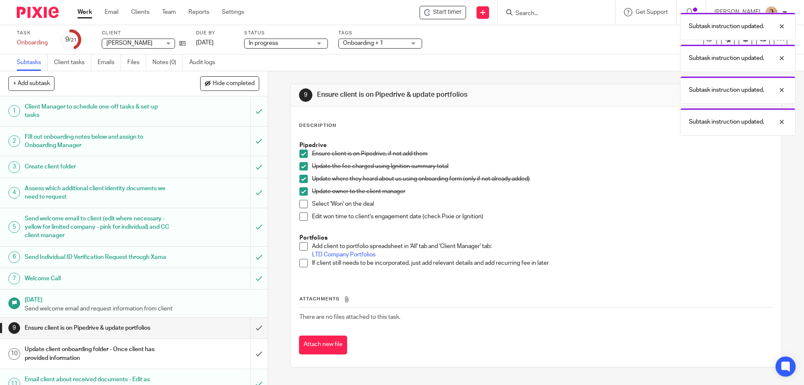
click at [301, 206] on span at bounding box center [303, 204] width 8 height 8
click at [299, 218] on span at bounding box center [303, 216] width 8 height 8
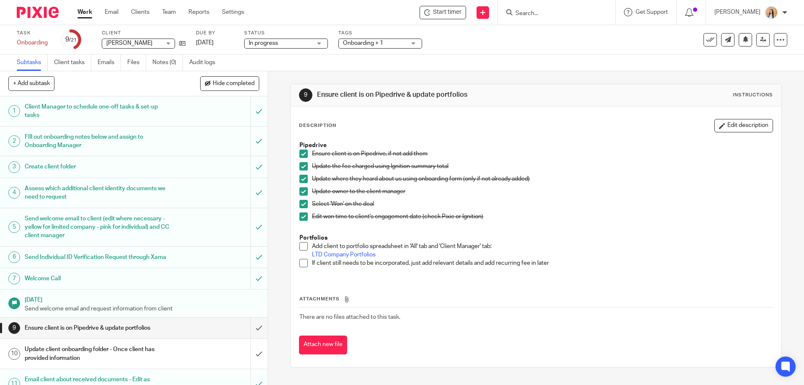
click at [299, 247] on span at bounding box center [303, 246] width 8 height 8
click at [303, 270] on li "If client still needs to be incorporated, just add relevant details and add rec…" at bounding box center [535, 265] width 473 height 13
click at [303, 264] on span at bounding box center [303, 263] width 8 height 8
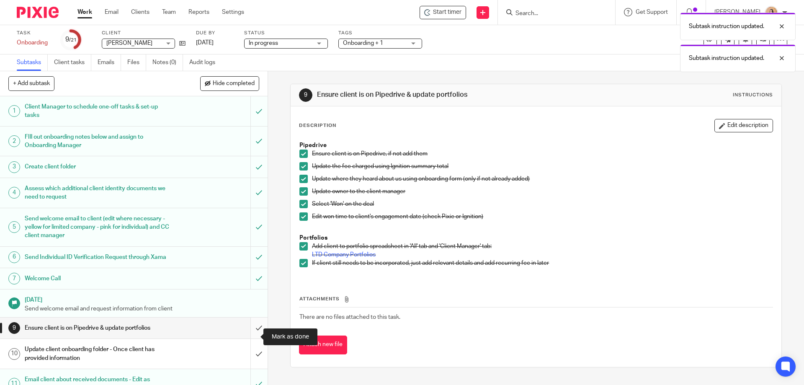
click at [250, 335] on input "submit" at bounding box center [133, 327] width 267 height 21
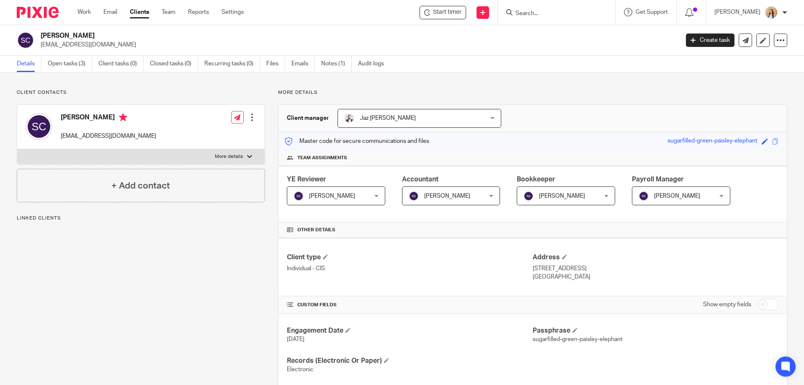
scroll to position [162, 0]
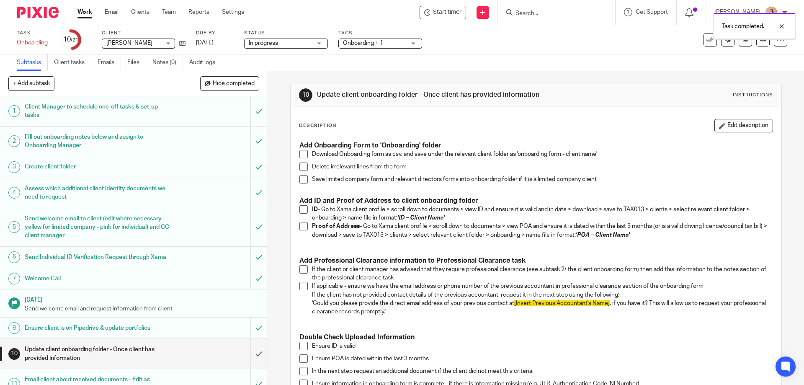
scroll to position [209, 0]
